Goal: Information Seeking & Learning: Learn about a topic

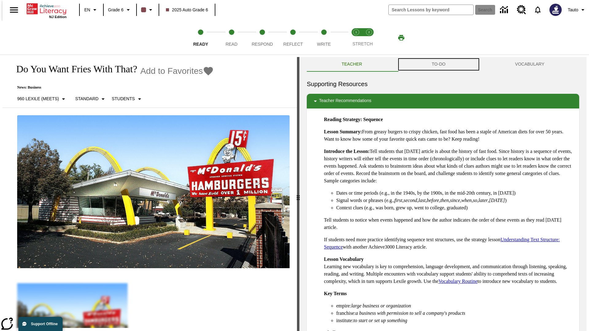
click at [439, 64] on button "TO-DO" at bounding box center [438, 64] width 83 height 15
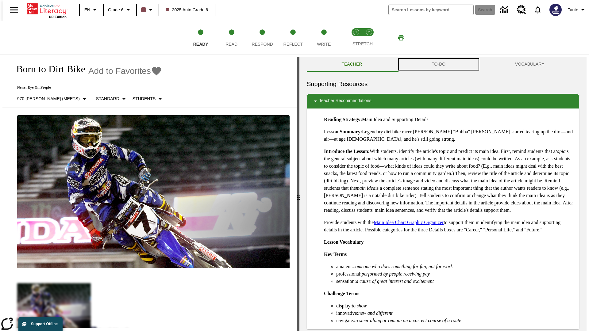
click at [439, 64] on button "TO-DO" at bounding box center [438, 64] width 83 height 15
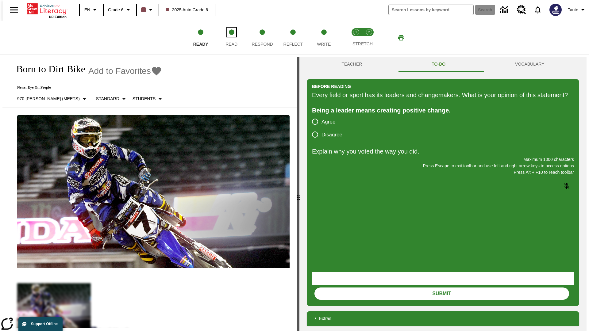
click at [231, 38] on span "Read" at bounding box center [232, 41] width 12 height 11
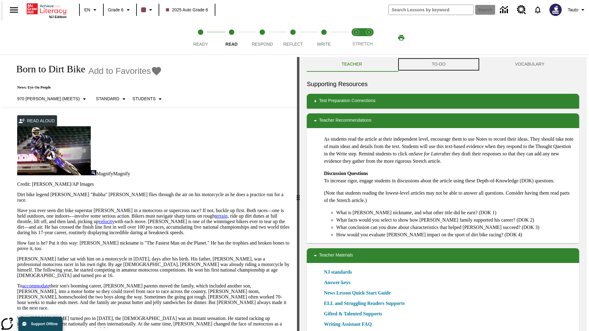
scroll to position [0, 0]
click at [439, 64] on button "TO-DO" at bounding box center [438, 64] width 83 height 15
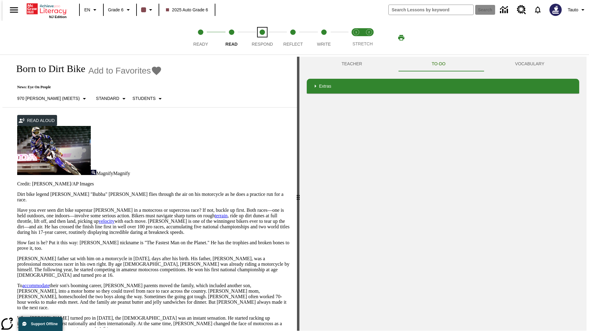
click at [262, 38] on span "Respond" at bounding box center [262, 41] width 21 height 11
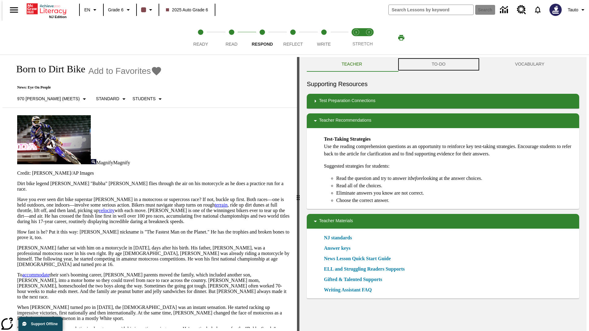
scroll to position [0, 0]
click at [439, 64] on button "TO-DO" at bounding box center [438, 64] width 83 height 15
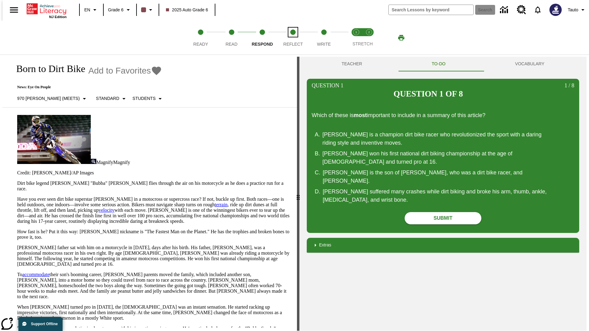
click at [293, 38] on span "Reflect" at bounding box center [294, 41] width 20 height 11
